Goal: Transaction & Acquisition: Download file/media

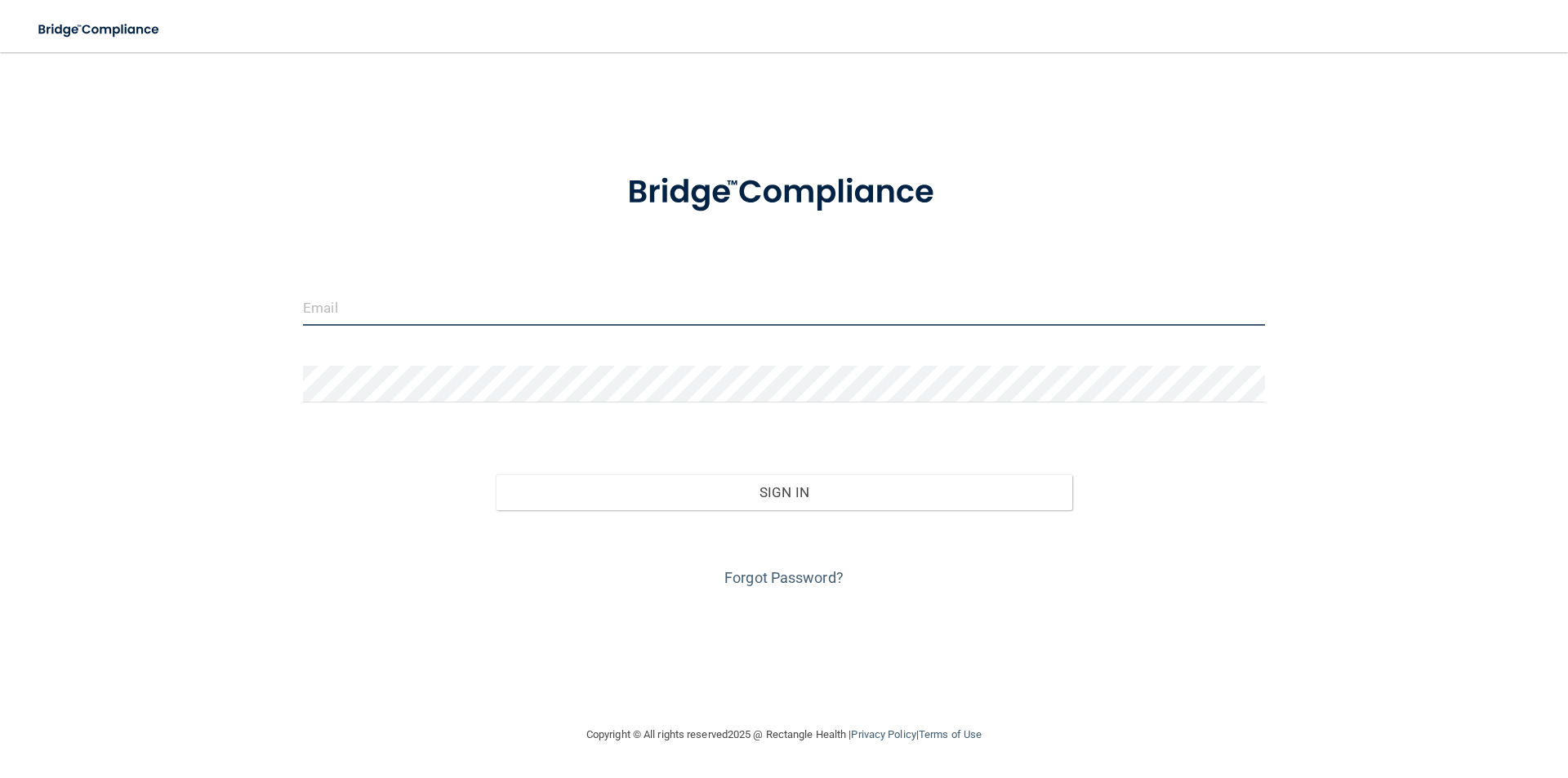
click at [567, 309] on input "email" at bounding box center [784, 307] width 962 height 37
type input "[EMAIL_ADDRESS][DOMAIN_NAME]"
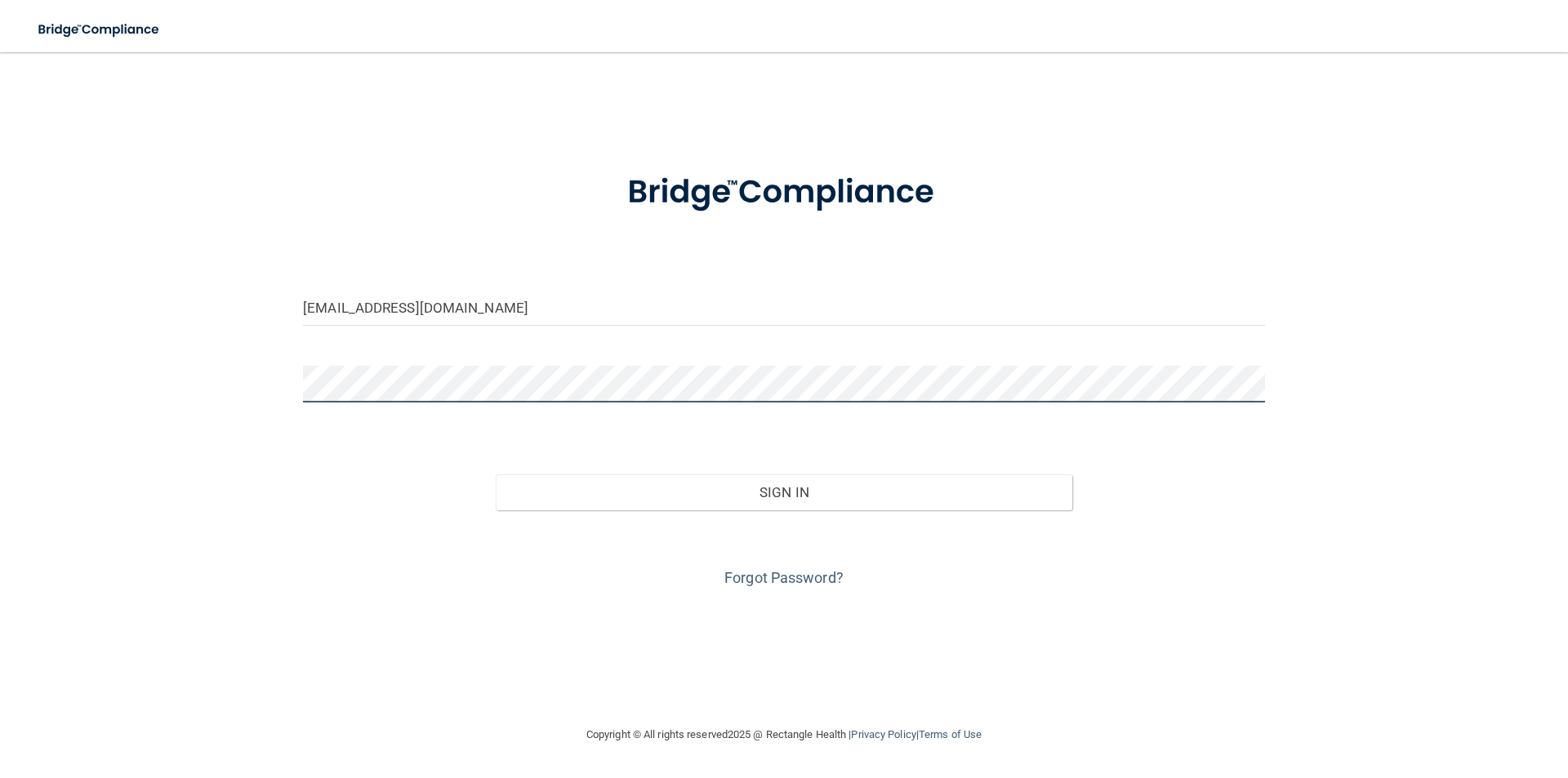
click at [496, 475] on button "Sign In" at bounding box center [784, 493] width 577 height 36
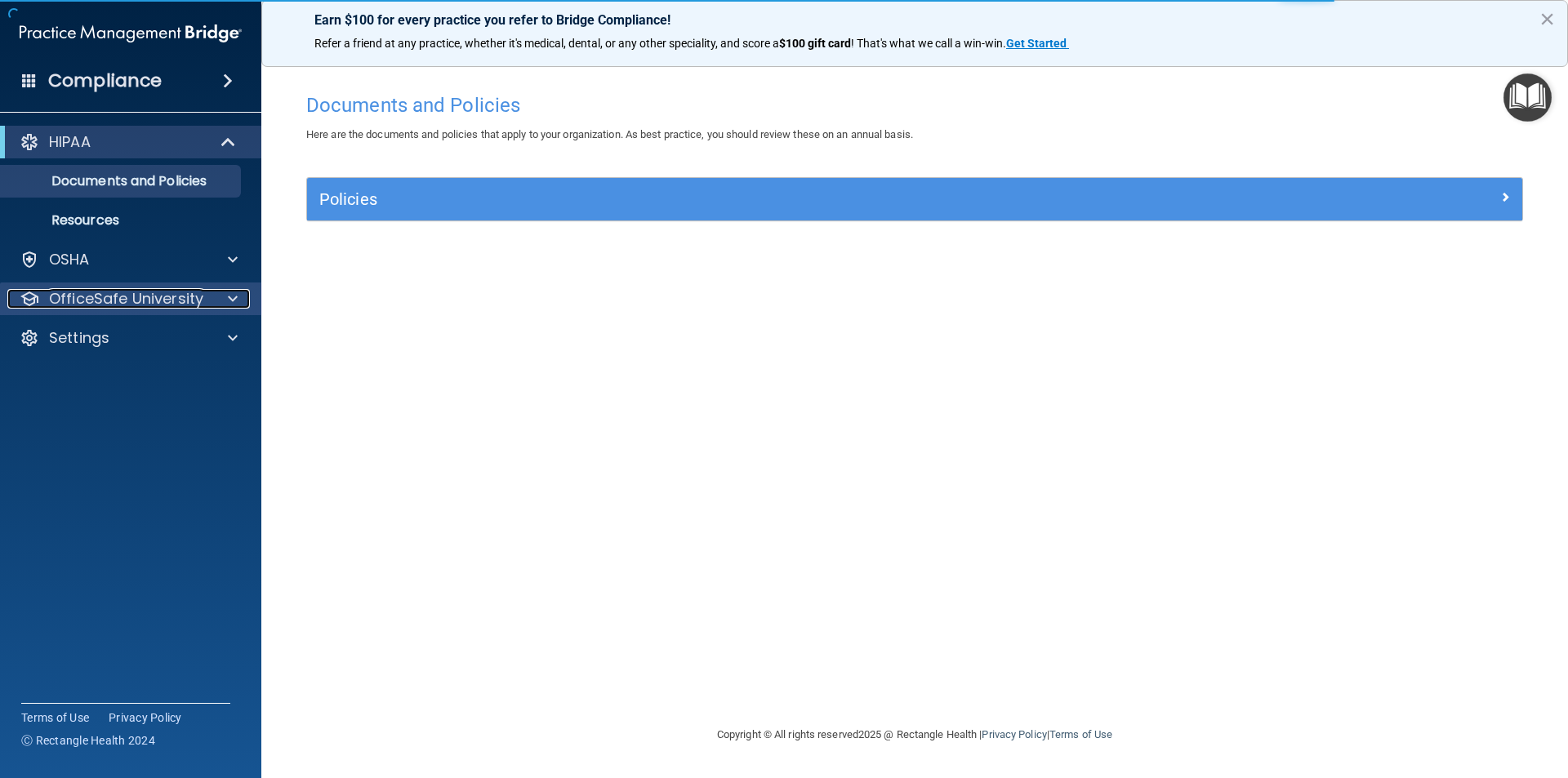
click at [196, 307] on p "OfficeSafe University" at bounding box center [126, 298] width 155 height 20
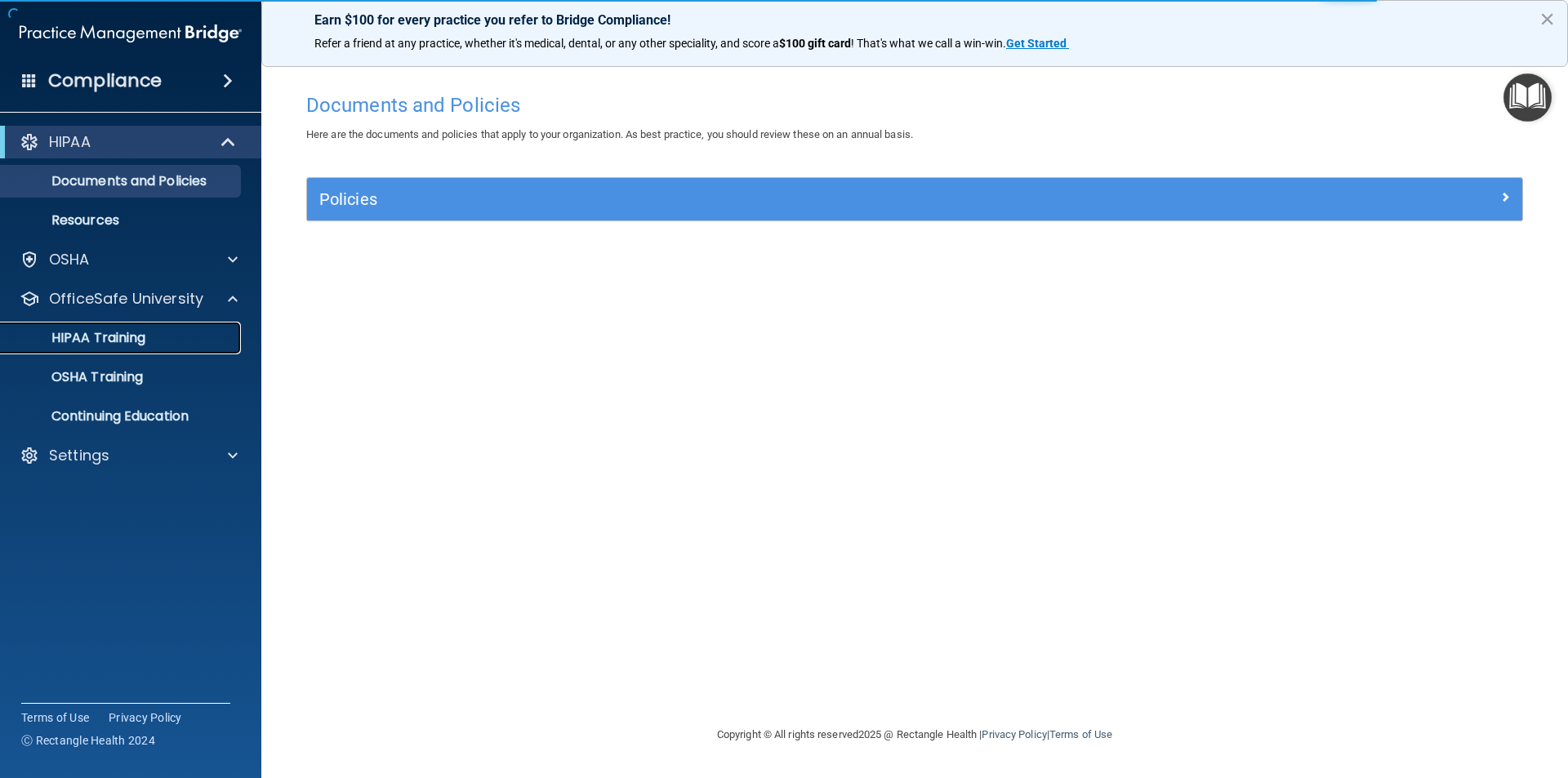
click at [185, 327] on link "HIPAA Training" at bounding box center [113, 338] width 258 height 32
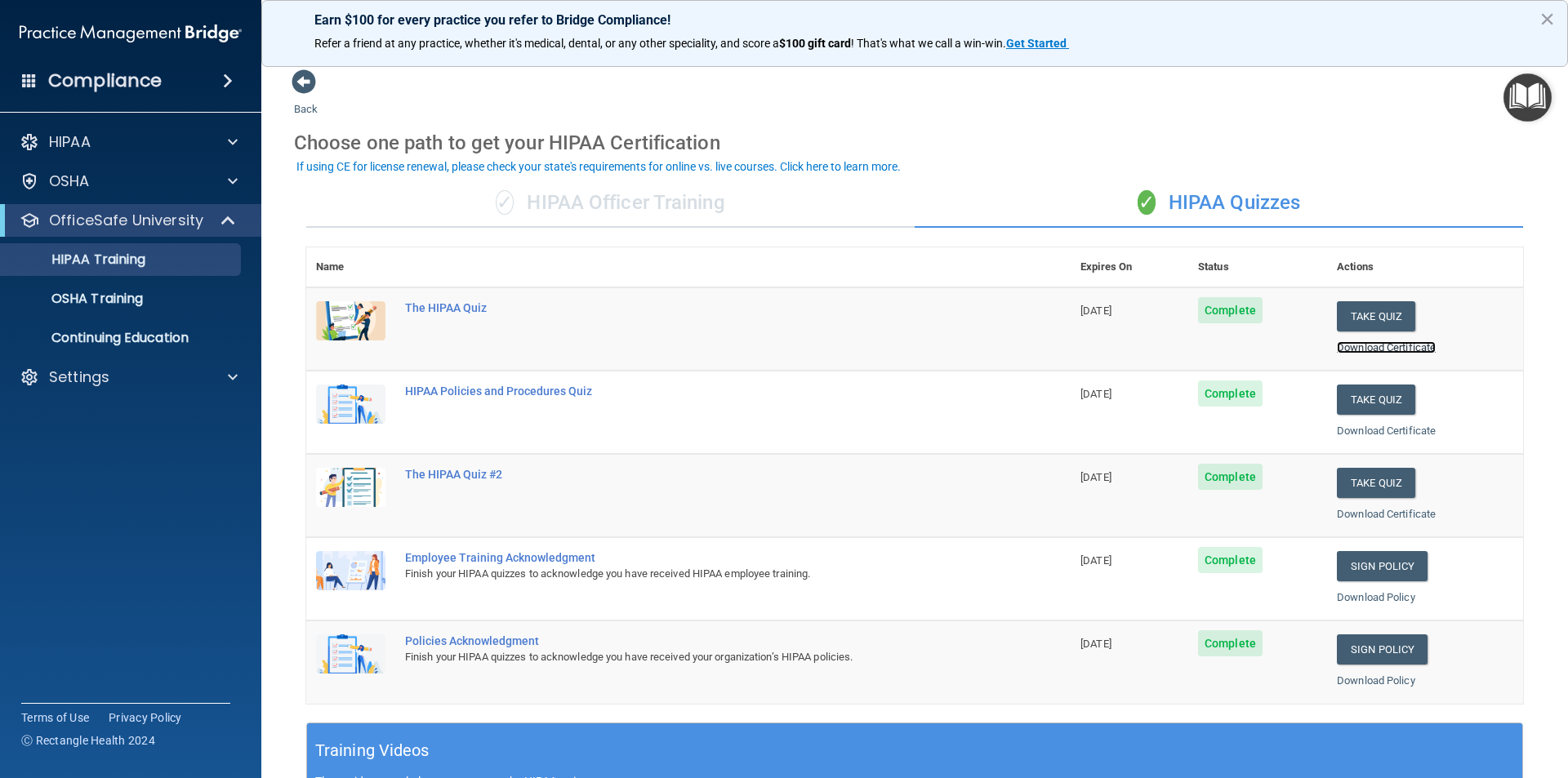
click at [1398, 344] on link "Download Certificate" at bounding box center [1387, 347] width 99 height 12
click at [1418, 427] on link "Download Certificate" at bounding box center [1387, 430] width 99 height 12
click at [1347, 514] on link "Download Certificate" at bounding box center [1387, 514] width 99 height 12
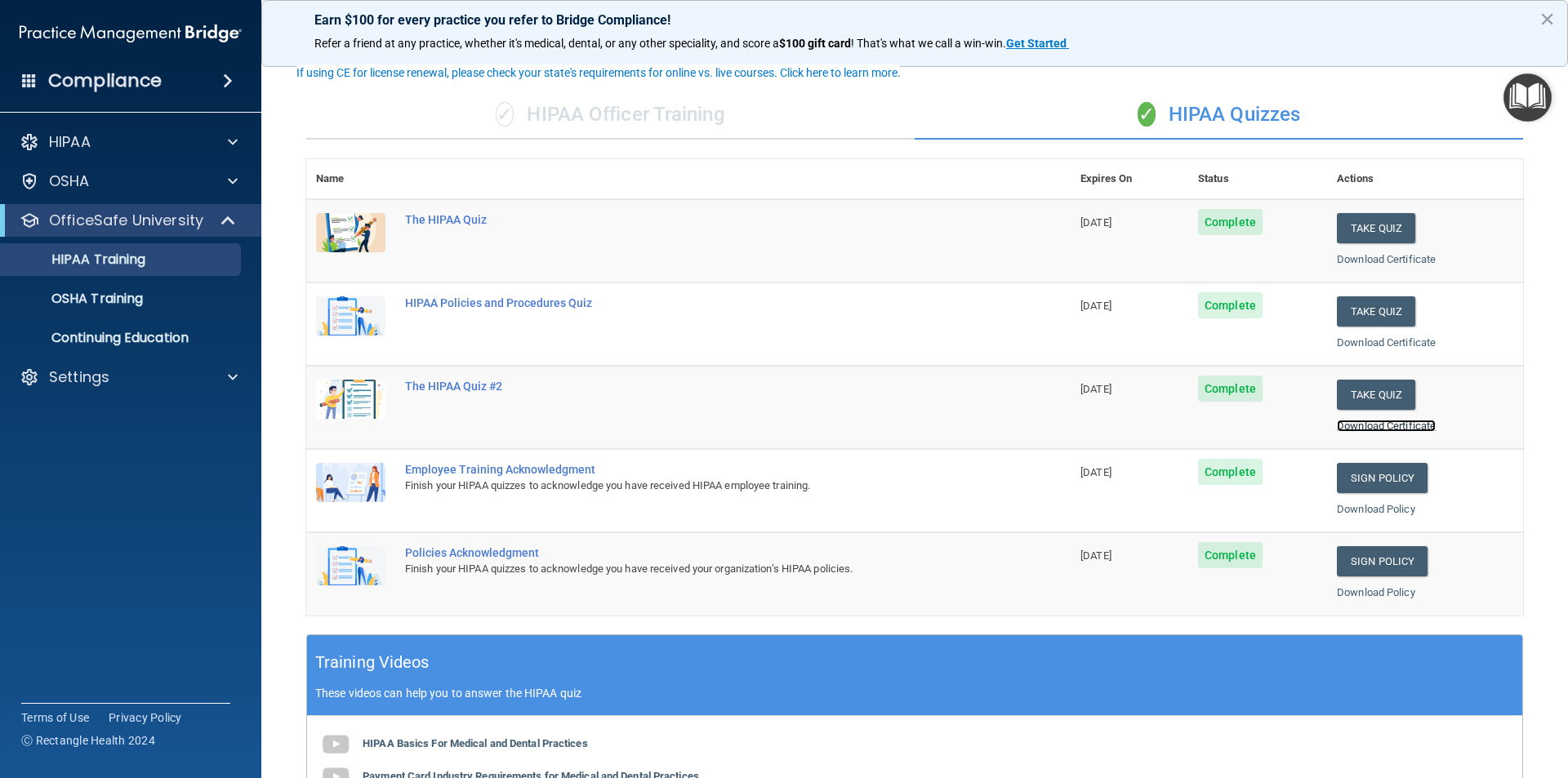
scroll to position [156, 0]
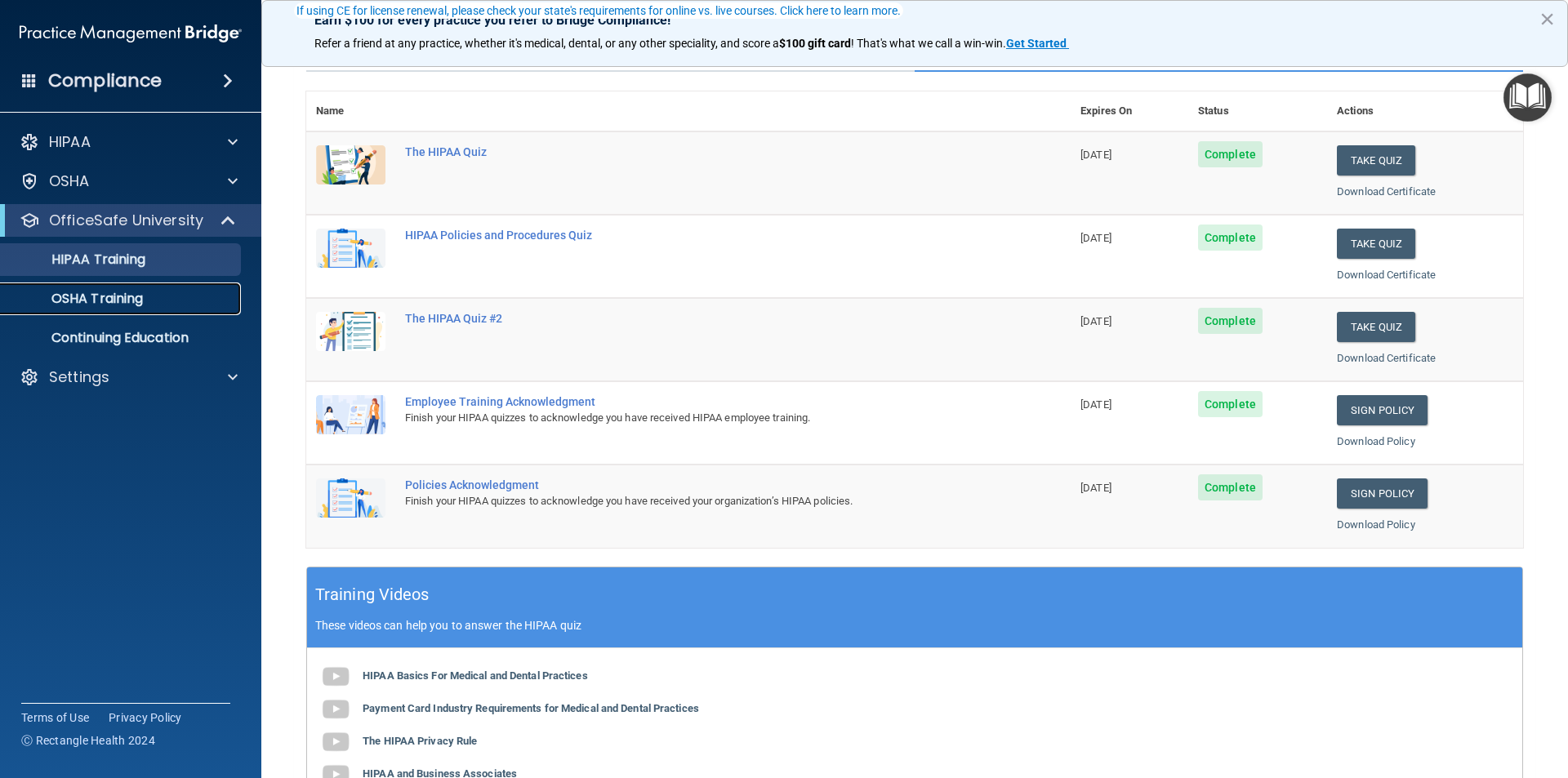
click at [116, 292] on p "OSHA Training" at bounding box center [76, 298] width 133 height 16
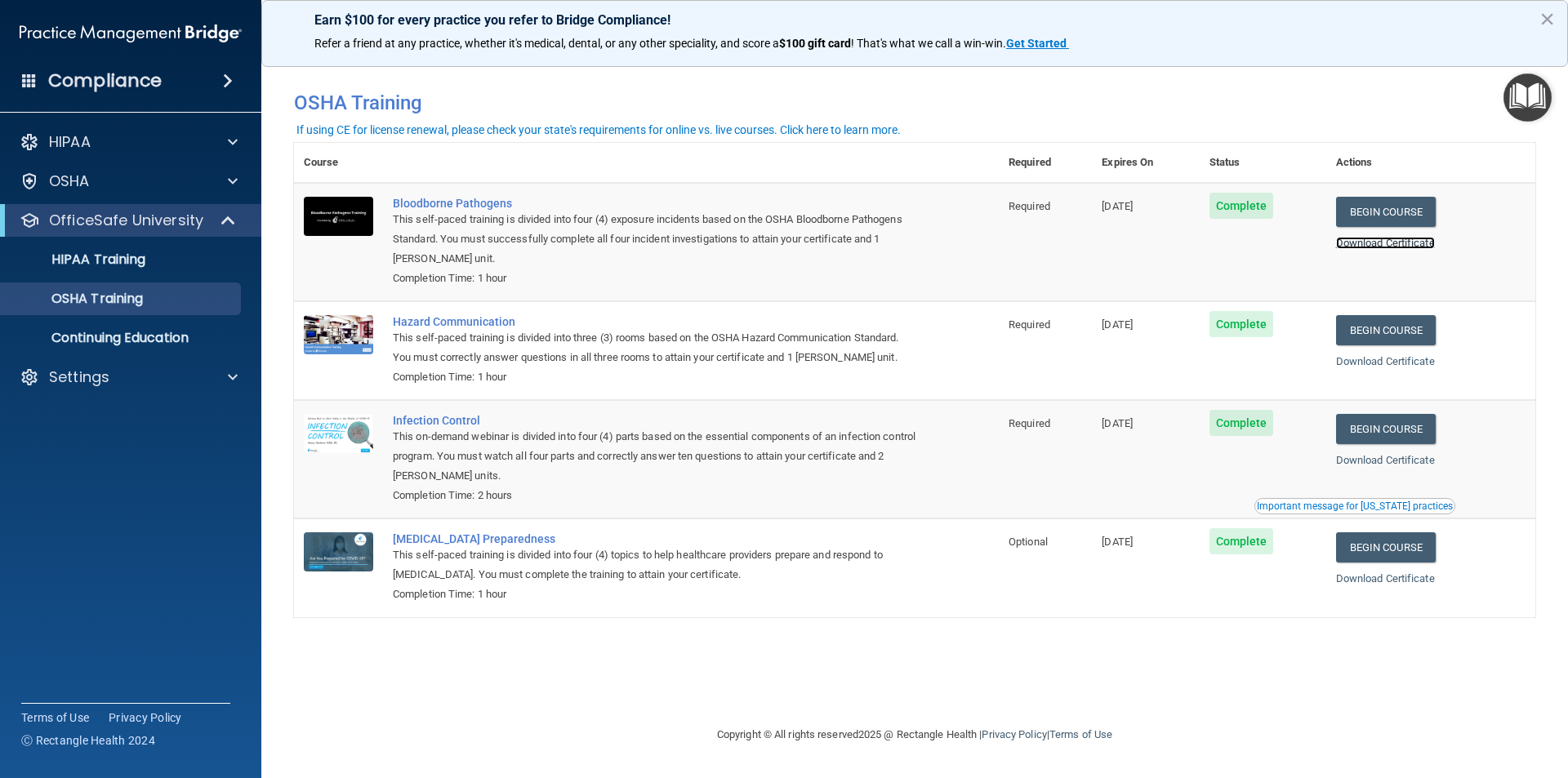
click at [1435, 247] on link "Download Certificate" at bounding box center [1386, 242] width 99 height 12
click at [1435, 363] on link "Download Certificate" at bounding box center [1386, 360] width 99 height 12
click at [1405, 462] on link "Download Certificate" at bounding box center [1386, 460] width 99 height 12
click at [1406, 583] on link "Download Certificate" at bounding box center [1386, 578] width 99 height 12
